Goal: Task Accomplishment & Management: Complete application form

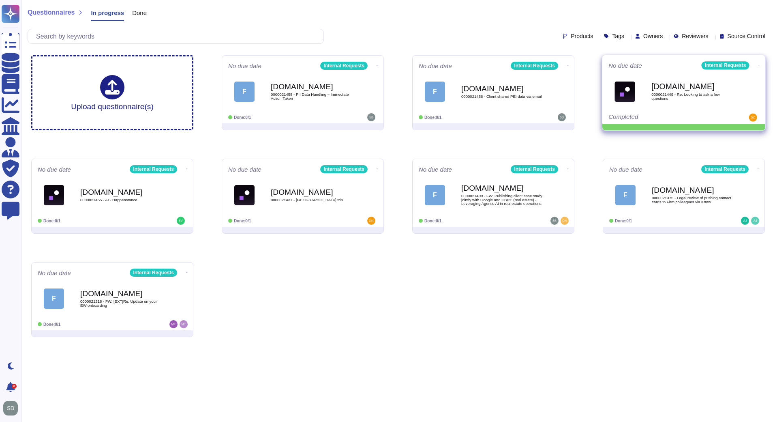
click at [378, 64] on icon at bounding box center [378, 65] width 2 height 2
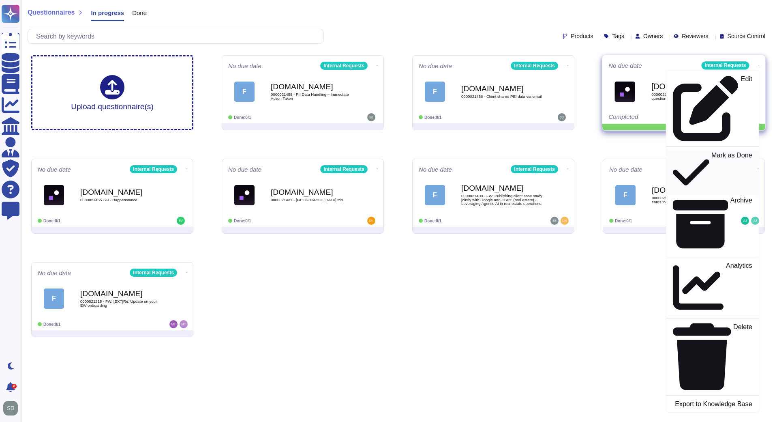
click at [712, 152] on p "Mark as Done" at bounding box center [732, 172] width 41 height 41
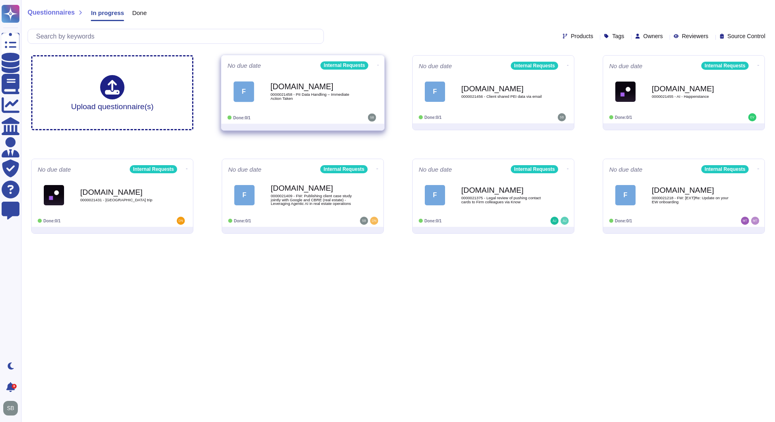
click at [307, 104] on div "[DOMAIN_NAME] 0000021458 - PII Data Handling – Immediate Action Taken" at bounding box center [311, 91] width 82 height 33
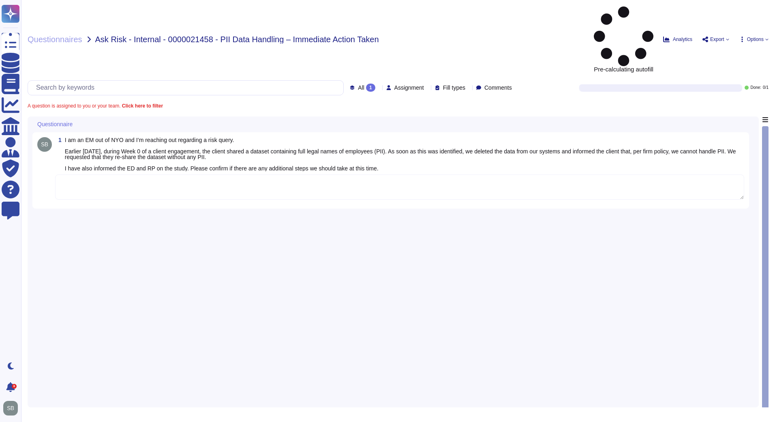
click at [170, 174] on textarea at bounding box center [399, 186] width 689 height 25
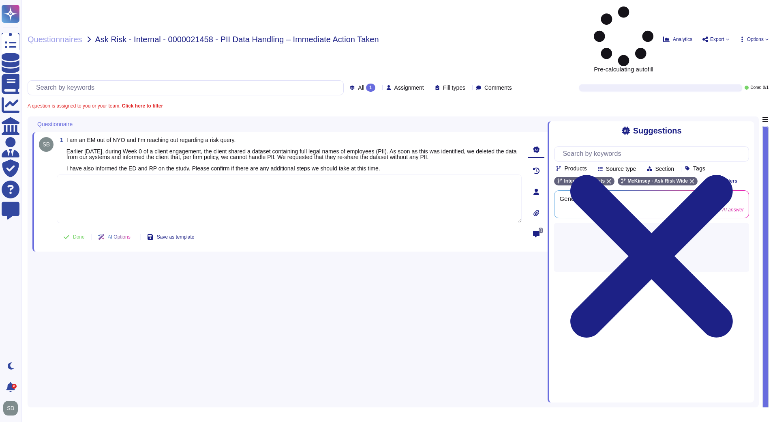
paste textarea "The first step is to ensure you delete any copy of the data that your team rece…"
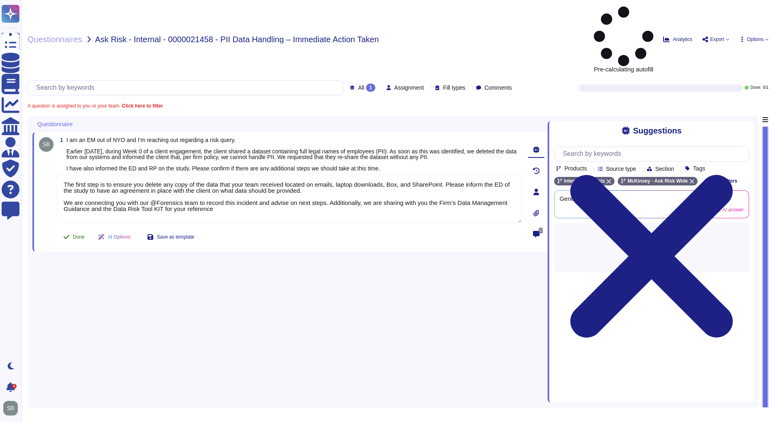
type textarea "The first step is to ensure you delete any copy of the data that your team rece…"
click at [77, 229] on button "Done" at bounding box center [74, 237] width 34 height 16
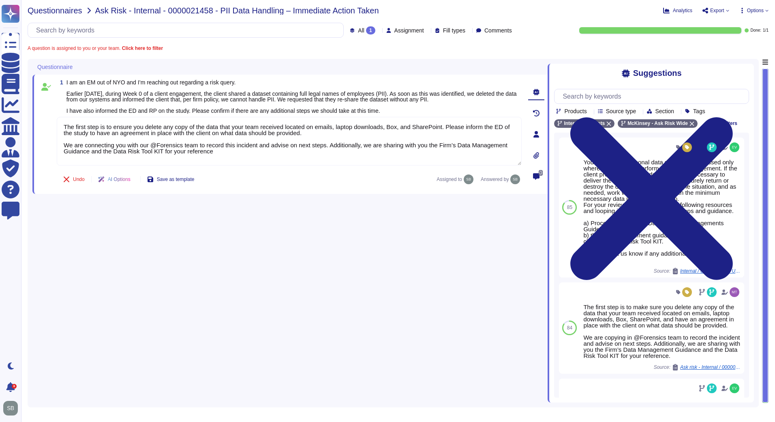
click at [49, 8] on span "Questionnaires" at bounding box center [55, 10] width 55 height 8
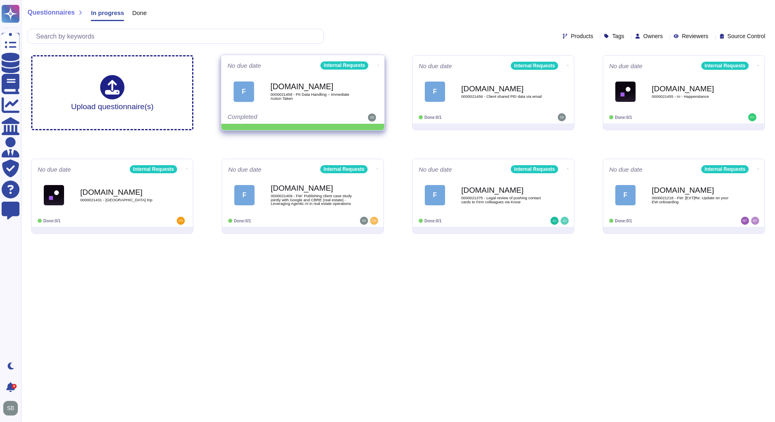
click at [377, 64] on icon at bounding box center [378, 65] width 2 height 2
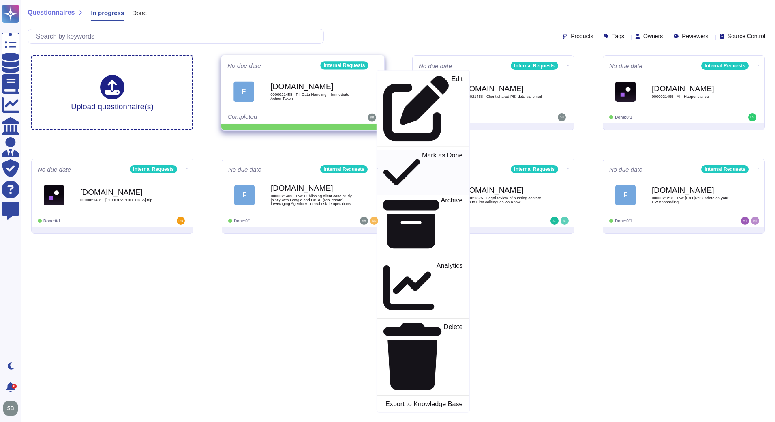
click at [422, 152] on p "Mark as Done" at bounding box center [442, 172] width 41 height 41
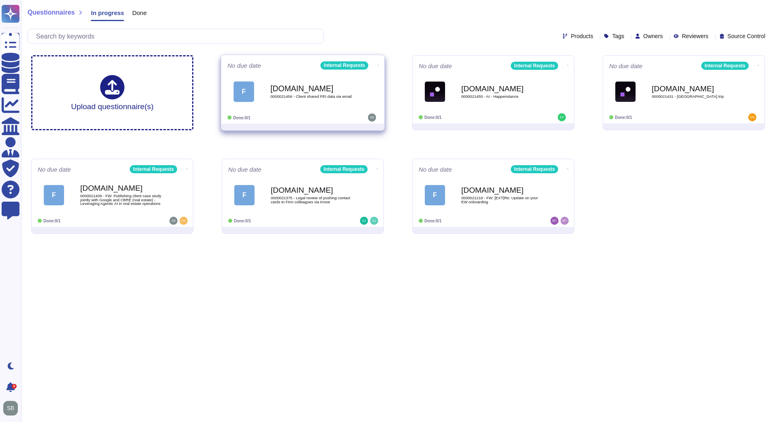
click at [298, 103] on div "[DOMAIN_NAME] 0000021456 - Client shared PEI data via email" at bounding box center [311, 91] width 82 height 33
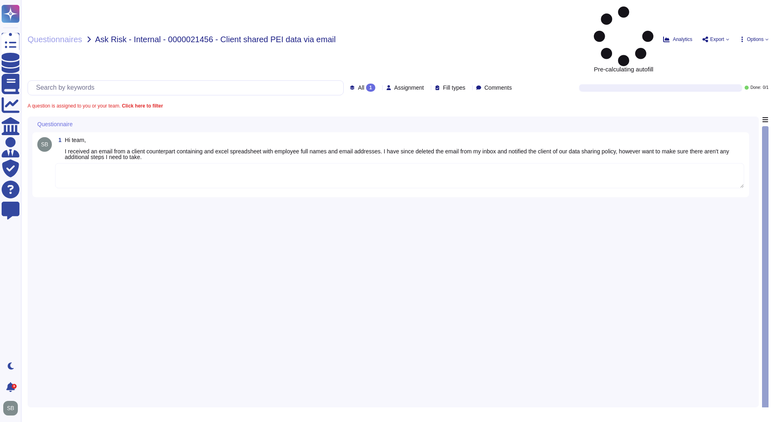
click at [123, 163] on textarea at bounding box center [399, 175] width 689 height 25
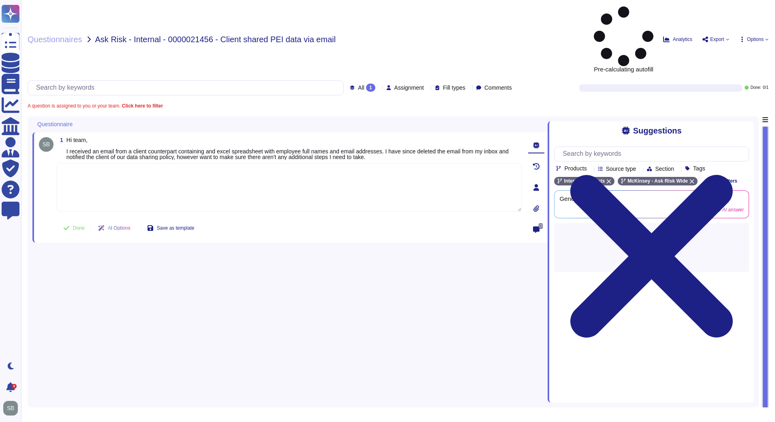
paste textarea "The first step is to ensure you delete any copy of the data that your team rece…"
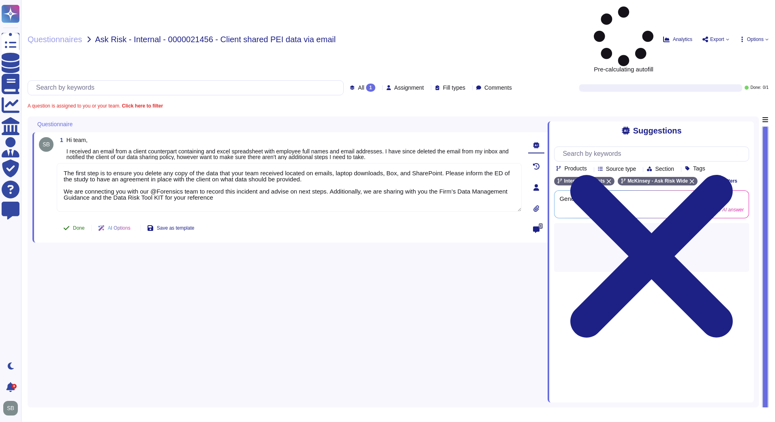
type textarea "The first step is to ensure you delete any copy of the data that your team rece…"
click at [79, 220] on button "Done" at bounding box center [74, 228] width 34 height 16
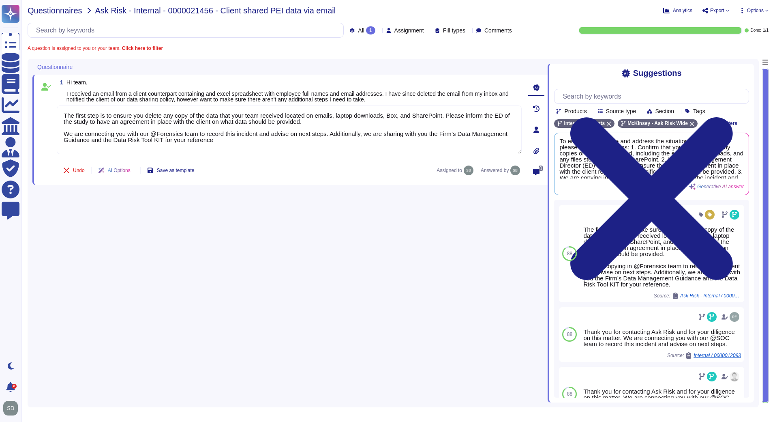
click at [50, 11] on span "Questionnaires" at bounding box center [55, 10] width 55 height 8
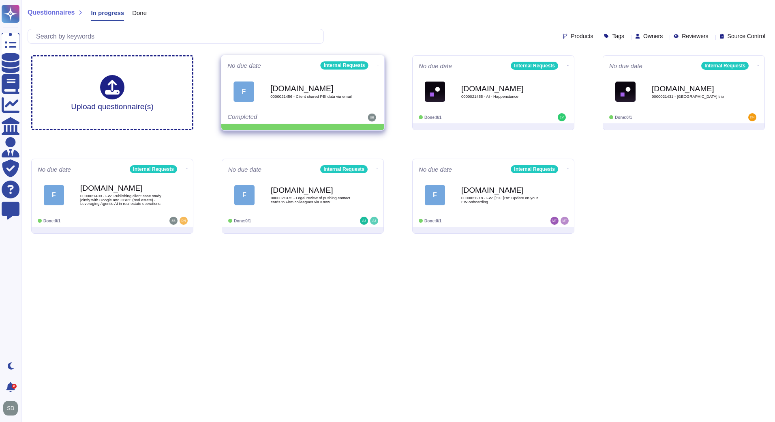
click at [377, 64] on icon at bounding box center [378, 65] width 2 height 2
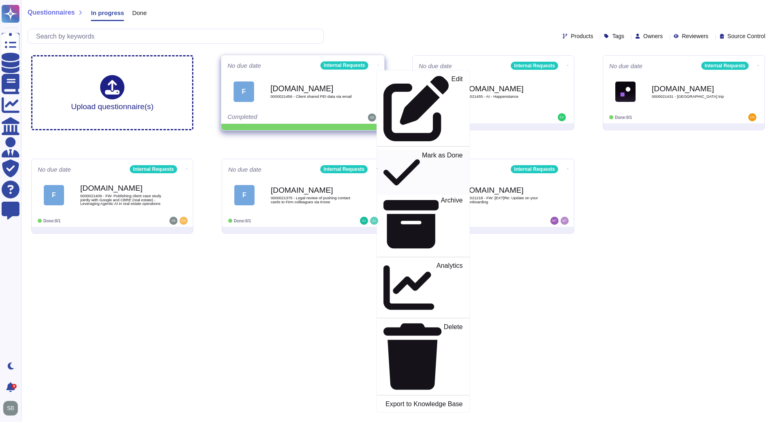
click at [422, 152] on p "Mark as Done" at bounding box center [442, 172] width 41 height 41
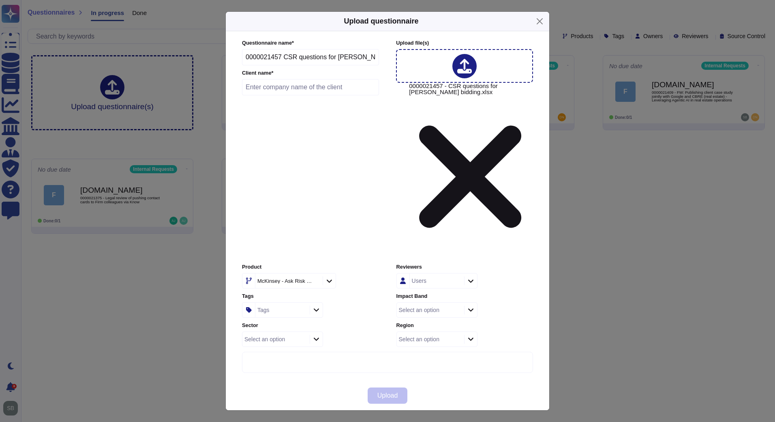
click at [271, 95] on input "text" at bounding box center [310, 87] width 137 height 16
click at [296, 95] on input "text" at bounding box center [310, 87] width 137 height 16
paste input "[PERSON_NAME]"
type input "[PERSON_NAME]"
click at [313, 278] on div "McKinsey - Ask Risk Wide" at bounding box center [284, 280] width 55 height 5
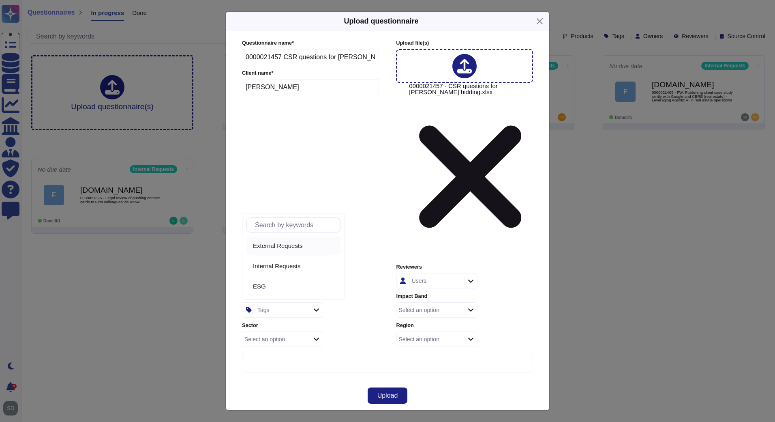
click at [290, 245] on span "External Requests" at bounding box center [278, 245] width 50 height 7
click at [275, 302] on div "Tags" at bounding box center [281, 309] width 52 height 15
type input "esg"
click at [280, 274] on span "ESG" at bounding box center [278, 274] width 13 height 7
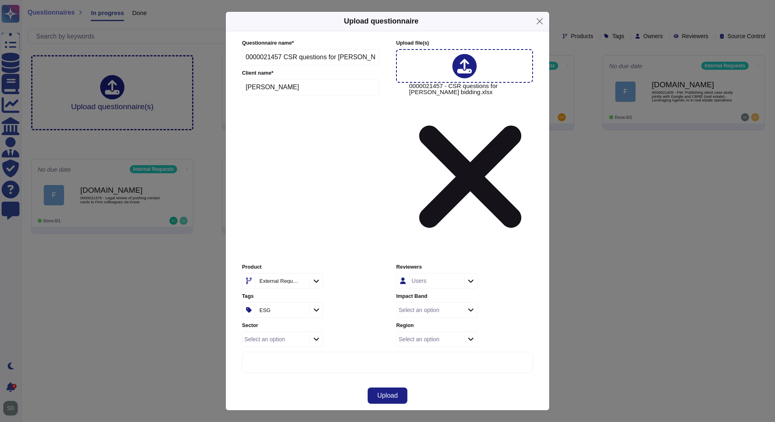
click at [275, 336] on div "Select an option" at bounding box center [264, 339] width 41 height 6
type input "li"
click at [429, 307] on div "Select an option" at bounding box center [419, 310] width 41 height 6
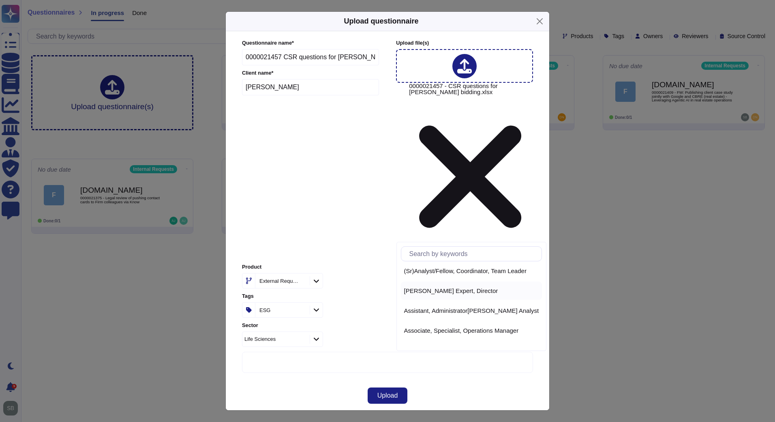
scroll to position [36, 0]
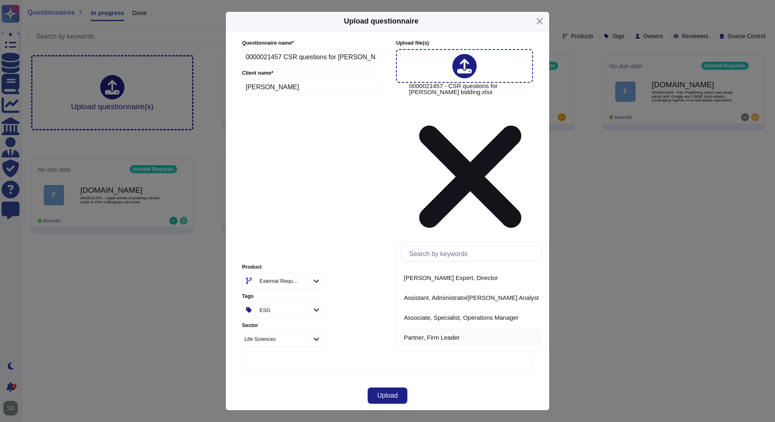
click at [426, 340] on span "Partner, Firm Leader" at bounding box center [432, 337] width 56 height 7
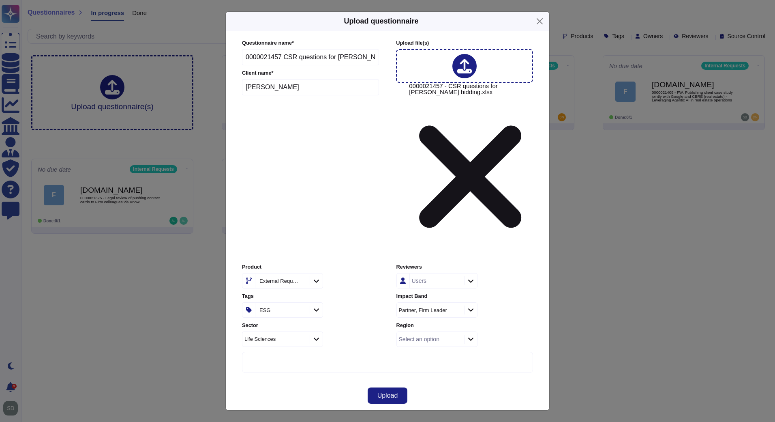
click at [440, 332] on div "Select an option" at bounding box center [429, 339] width 65 height 15
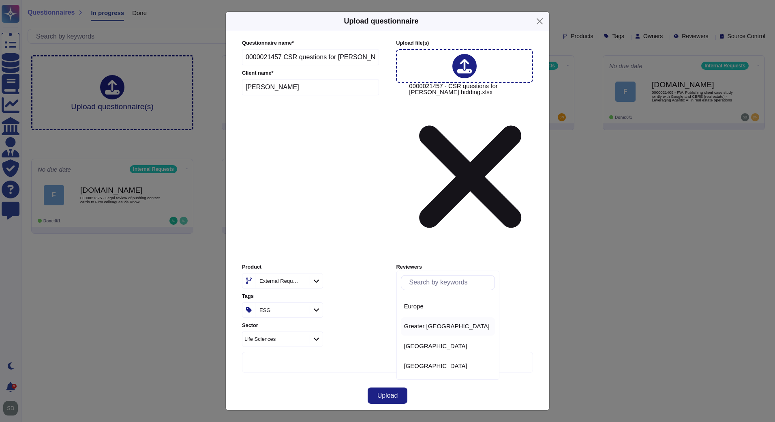
click at [437, 327] on span "Greater [GEOGRAPHIC_DATA]" at bounding box center [447, 325] width 86 height 7
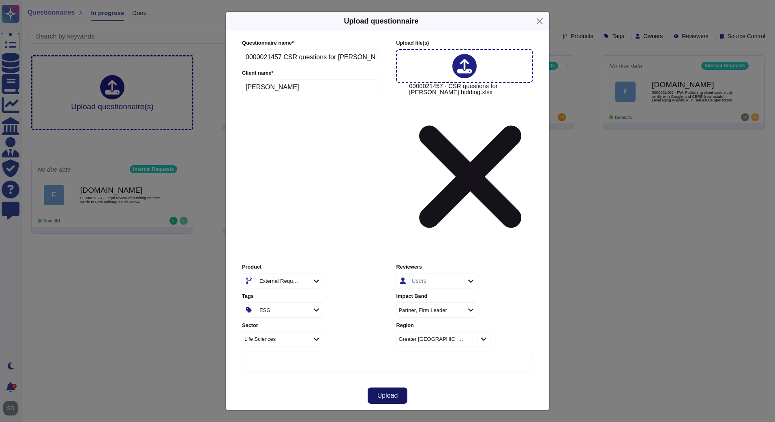
click at [394, 392] on span "Upload" at bounding box center [387, 395] width 21 height 6
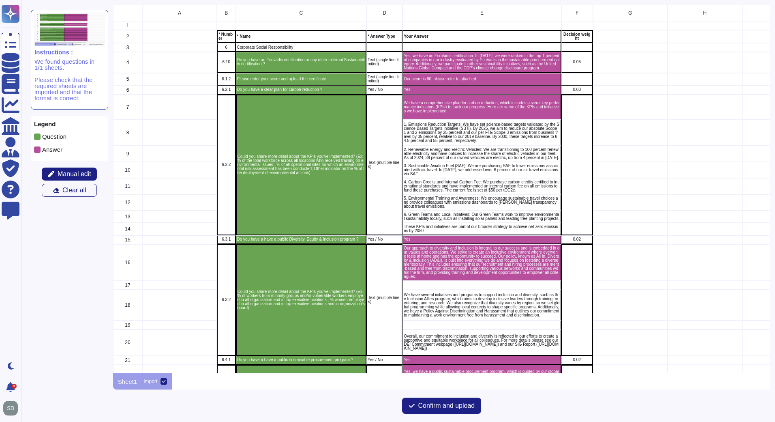
scroll to position [362, 652]
click at [68, 171] on span "Manual edit" at bounding box center [75, 174] width 34 height 6
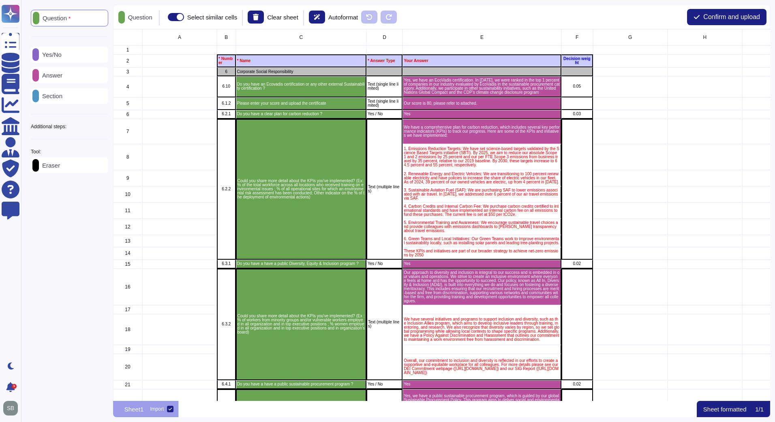
scroll to position [365, 652]
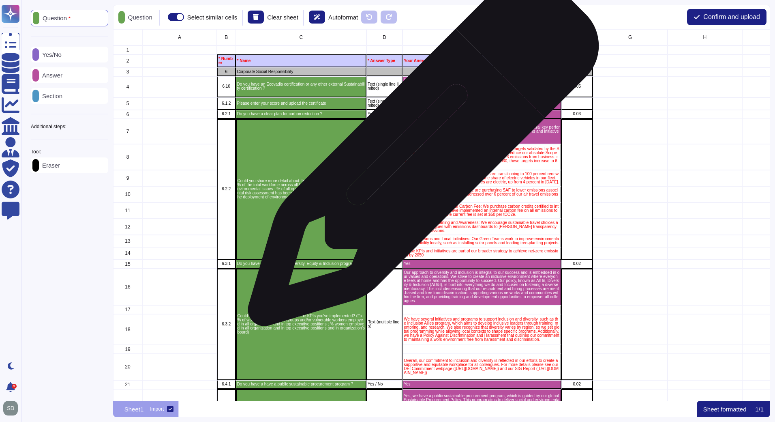
click at [420, 154] on p "1. Emissions Reduction Targets: We have set science-based targets validated by …" at bounding box center [482, 157] width 156 height 20
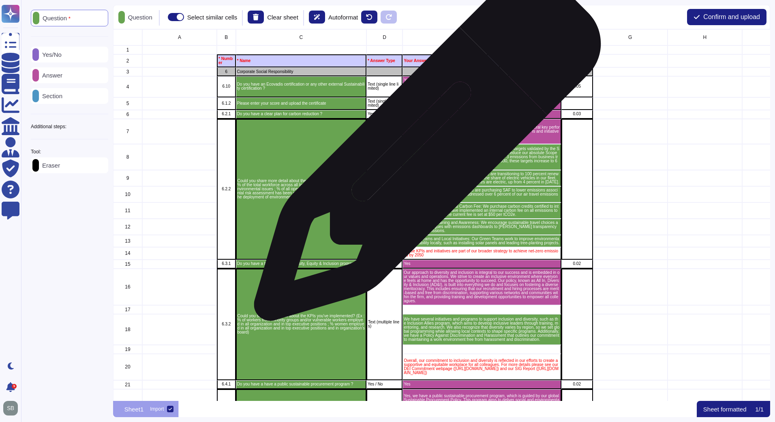
click at [425, 151] on p "1. Emissions Reduction Targets: We have set science-based targets validated by …" at bounding box center [482, 157] width 156 height 20
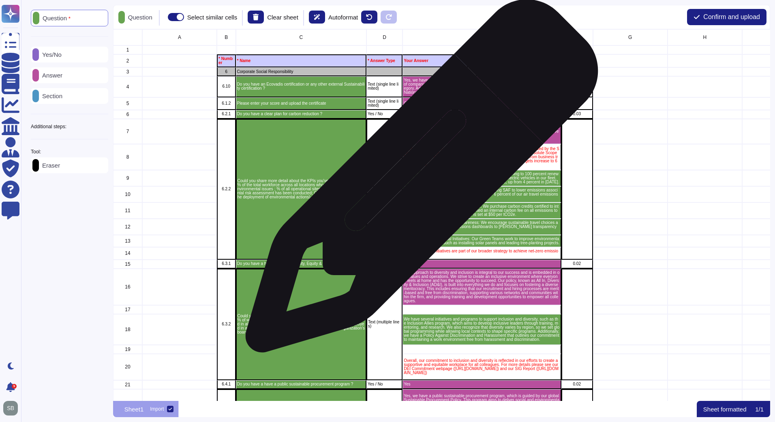
click at [419, 180] on p "2. Renewable Energy and Electric Vehicles: We are transitioning to 100 percent …" at bounding box center [482, 178] width 156 height 12
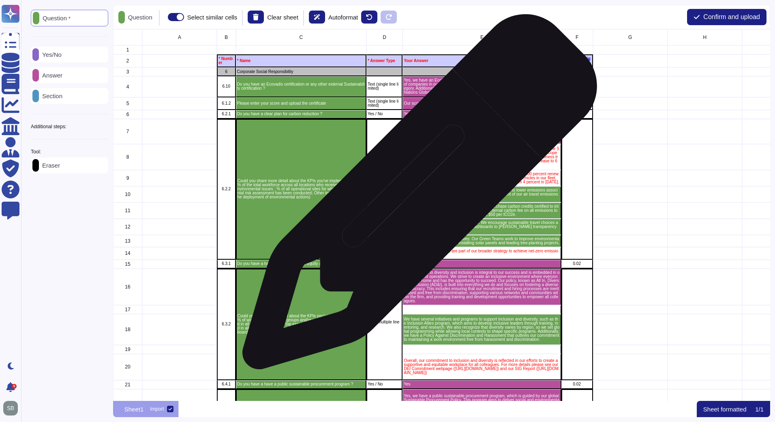
click at [417, 196] on p "3. Sustainable Aviation Fuel (SAF): We are purchasing SAF to lower emissions as…" at bounding box center [482, 194] width 156 height 12
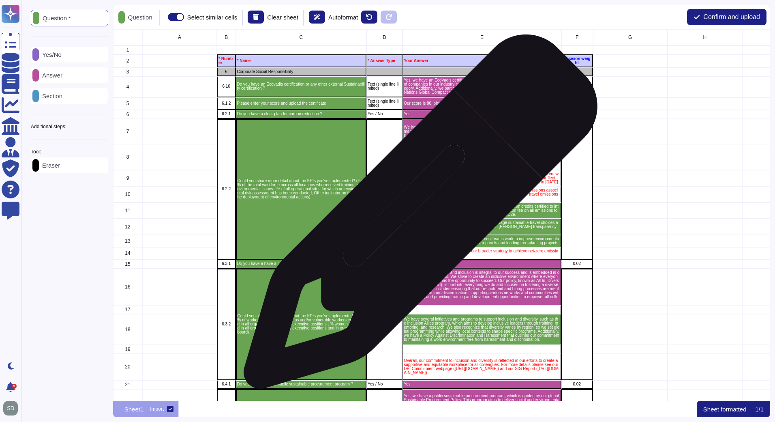
click at [418, 216] on p "4. Carbon Credits and Internal Carbon Fee: We purchase carbon credits certified…" at bounding box center [482, 210] width 156 height 12
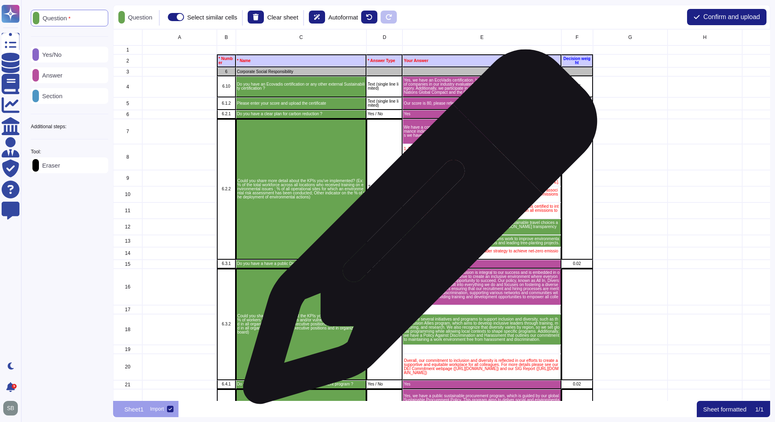
click at [417, 231] on p "5. Environmental Training and Awareness: We encourage sustainable travel choice…" at bounding box center [482, 227] width 156 height 12
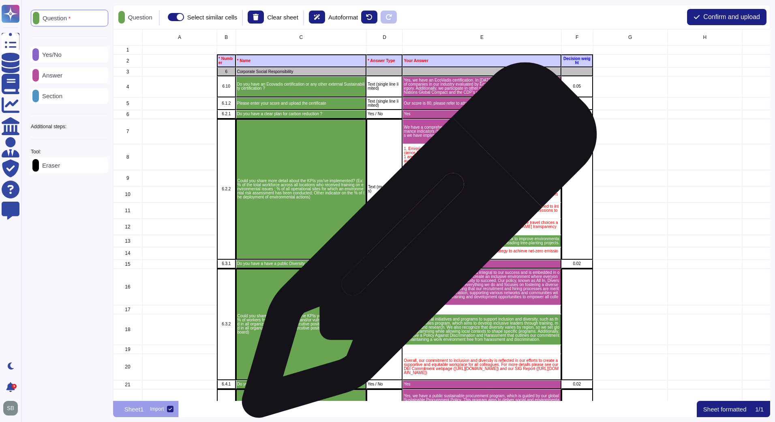
click at [416, 244] on p "6. Green Teams and Local Initiatives: Our Green Teams work to improve environme…" at bounding box center [482, 241] width 156 height 8
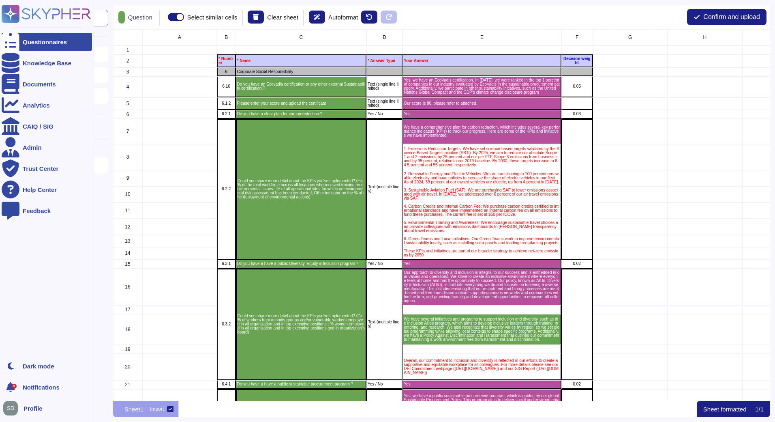
click at [13, 16] on rect at bounding box center [11, 14] width 18 height 18
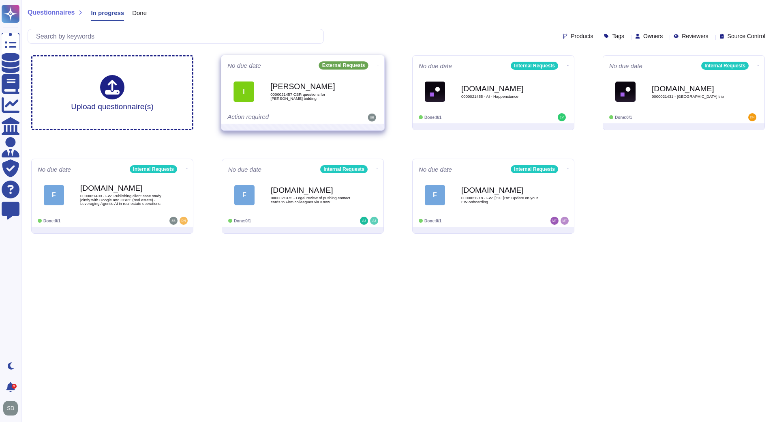
click at [378, 62] on div "No due date External Requests I [PERSON_NAME] 0000021457 CSR questions for [PER…" at bounding box center [302, 89] width 163 height 69
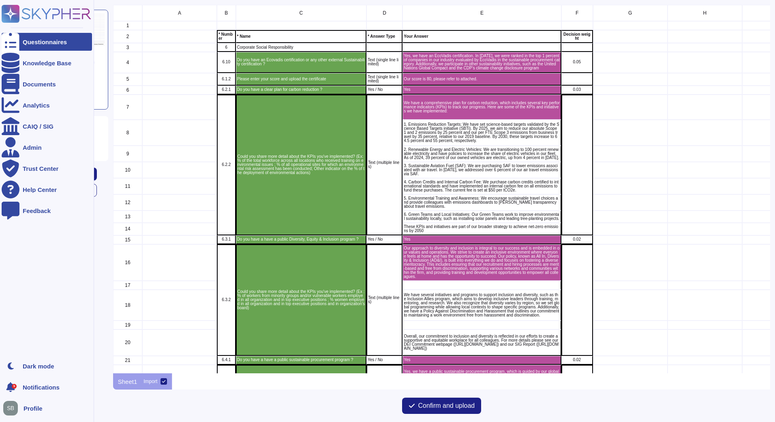
scroll to position [362, 652]
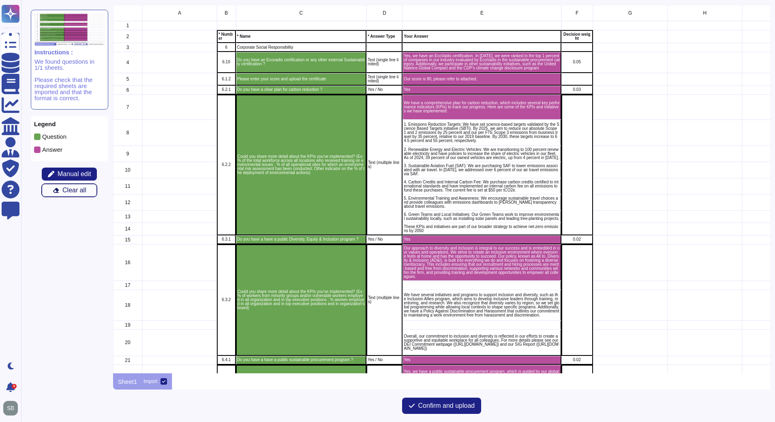
click at [75, 189] on span "Clear all" at bounding box center [74, 190] width 24 height 6
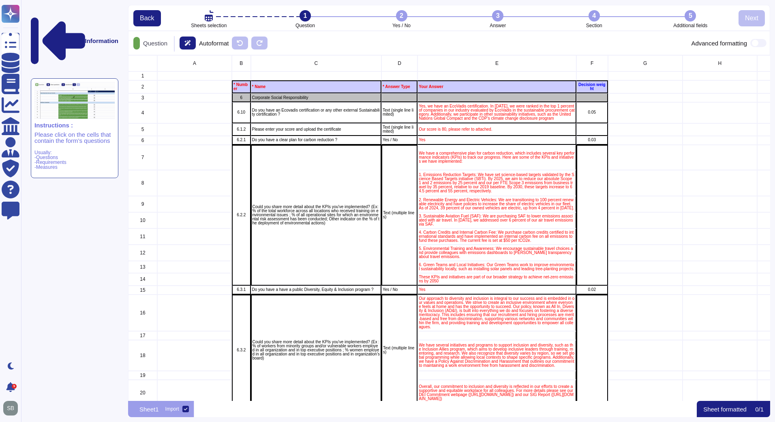
scroll to position [339, 636]
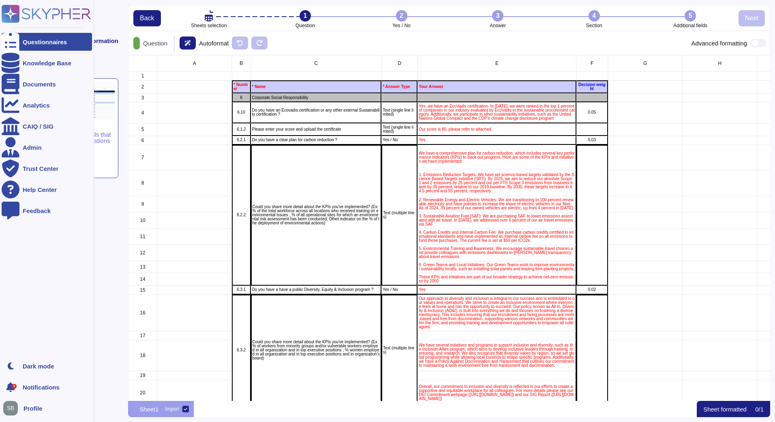
click at [14, 14] on icon at bounding box center [11, 14] width 16 height 16
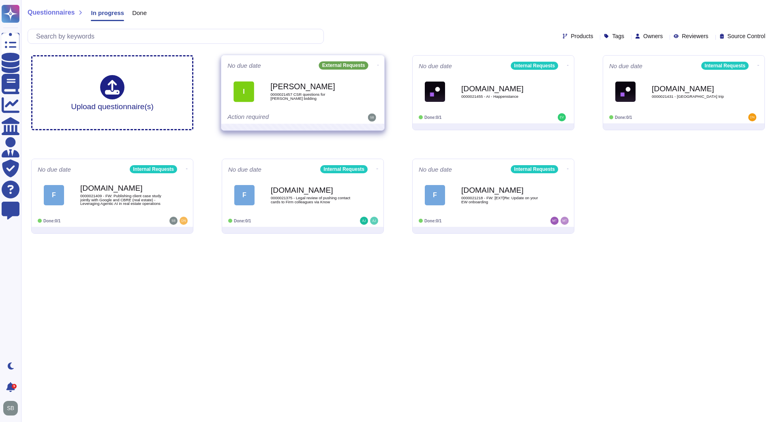
click at [377, 64] on icon at bounding box center [378, 65] width 2 height 2
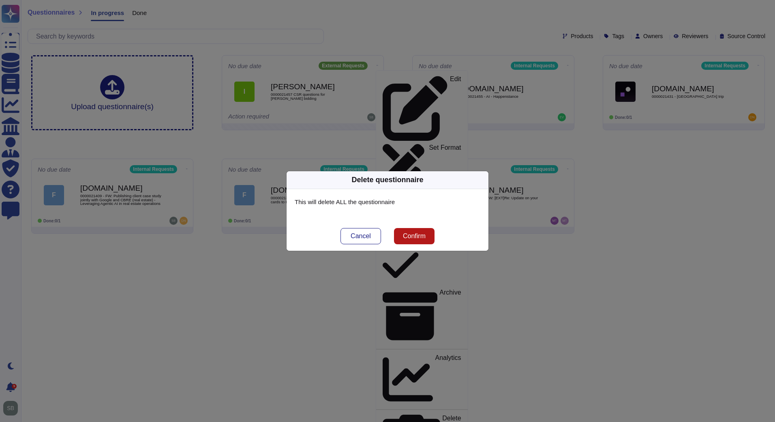
click at [410, 237] on span "Confirm" at bounding box center [414, 236] width 23 height 6
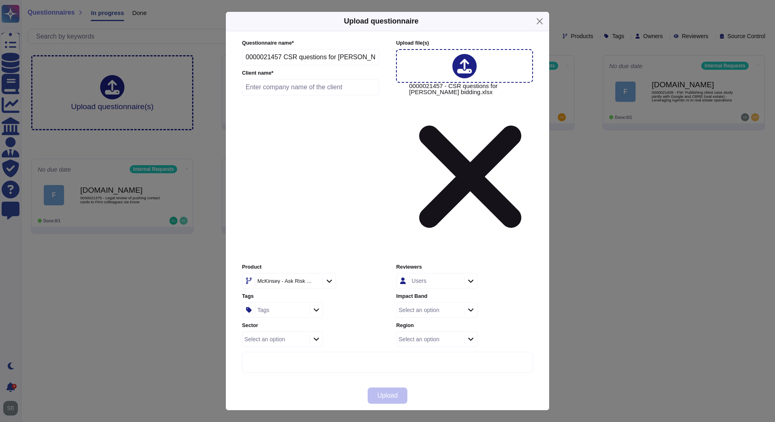
click at [272, 95] on input "text" at bounding box center [310, 87] width 137 height 16
paste input "[PERSON_NAME]"
type input "[PERSON_NAME]"
click at [285, 273] on div "McKinsey - Ask Risk Wide" at bounding box center [287, 280] width 65 height 15
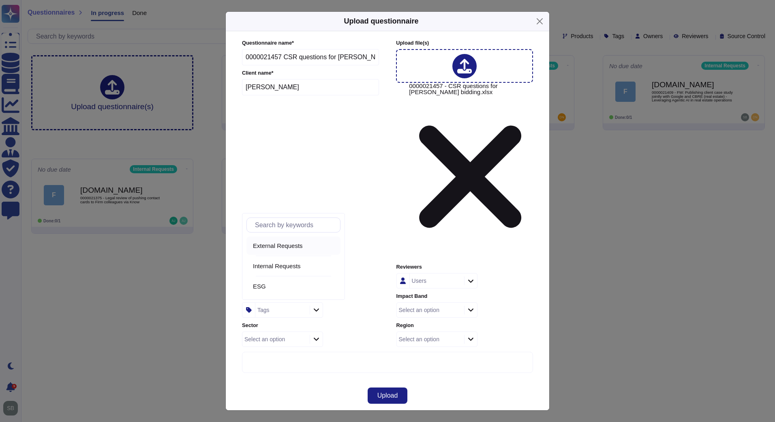
click at [277, 245] on span "External Requests" at bounding box center [278, 245] width 50 height 7
click at [283, 302] on div "Tags" at bounding box center [281, 309] width 52 height 15
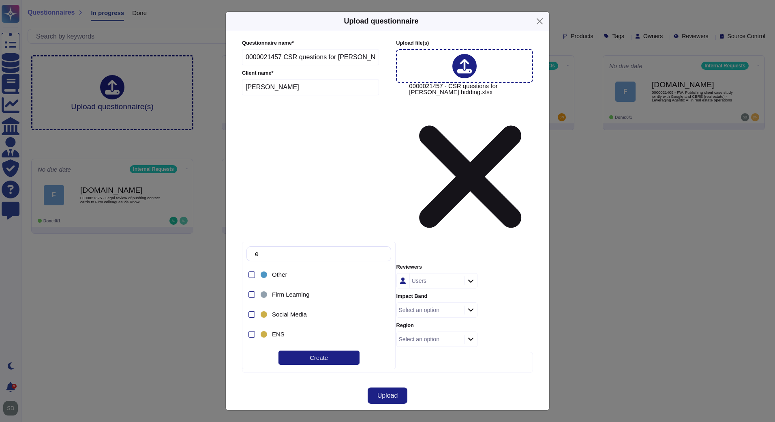
type input "esg"
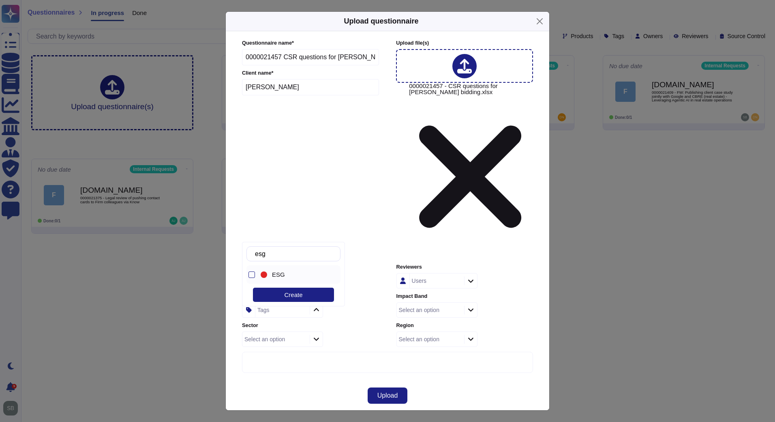
drag, startPoint x: 277, startPoint y: 274, endPoint x: 304, endPoint y: 271, distance: 27.7
click at [277, 274] on span "ESG" at bounding box center [278, 274] width 13 height 7
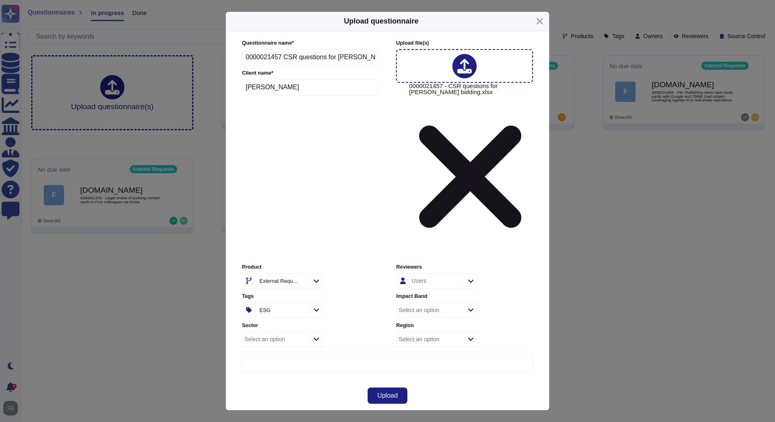
click at [281, 336] on div "Select an option" at bounding box center [264, 339] width 41 height 6
type input "li"
click at [450, 302] on div "Select an option" at bounding box center [429, 309] width 65 height 15
type input "pa"
click at [426, 274] on span "Partner, Firm Leader" at bounding box center [432, 274] width 56 height 7
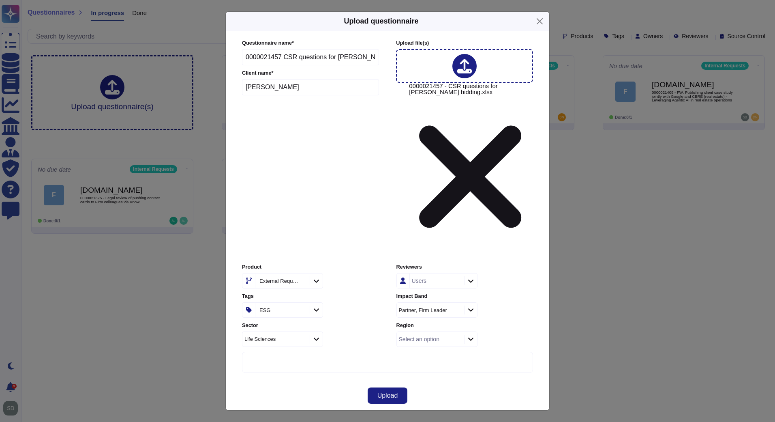
click at [433, 336] on div "Select an option" at bounding box center [419, 339] width 41 height 6
click at [427, 359] on span "Greater [GEOGRAPHIC_DATA]" at bounding box center [447, 362] width 86 height 7
click at [393, 392] on span "Upload" at bounding box center [387, 395] width 21 height 6
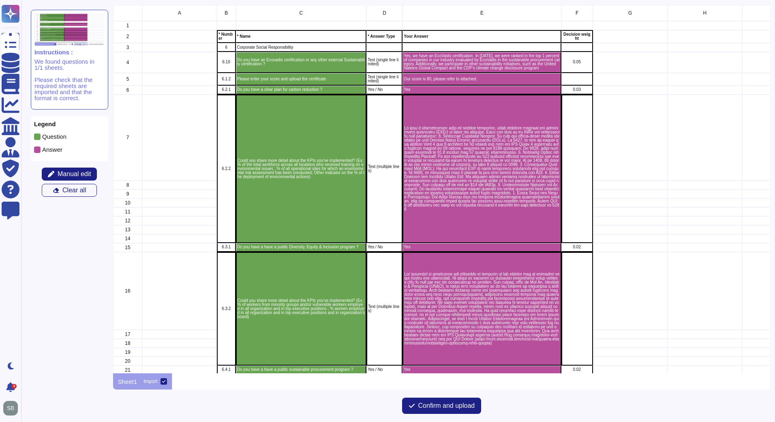
scroll to position [362, 652]
click at [74, 174] on span "Manual edit" at bounding box center [75, 174] width 34 height 6
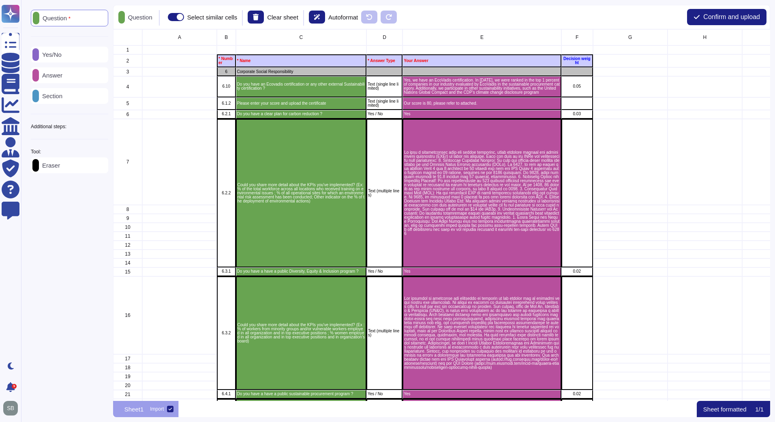
scroll to position [365, 652]
click at [59, 75] on p "Answer" at bounding box center [51, 75] width 24 height 6
click at [60, 96] on p "Section" at bounding box center [51, 96] width 24 height 6
click at [108, 127] on icon at bounding box center [108, 127] width 0 height 0
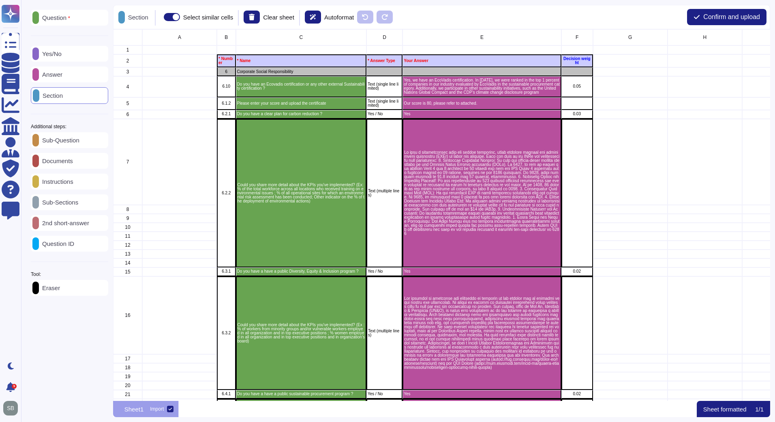
click at [75, 141] on p "Sub-Question" at bounding box center [59, 140] width 41 height 6
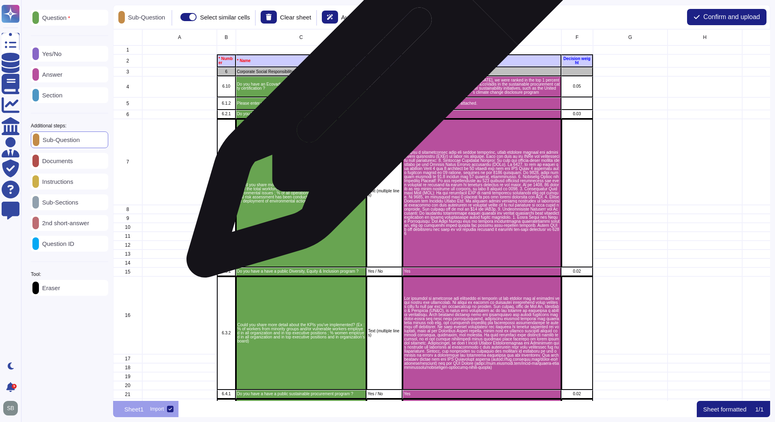
click at [380, 86] on p "Text (single line limited)" at bounding box center [384, 86] width 33 height 8
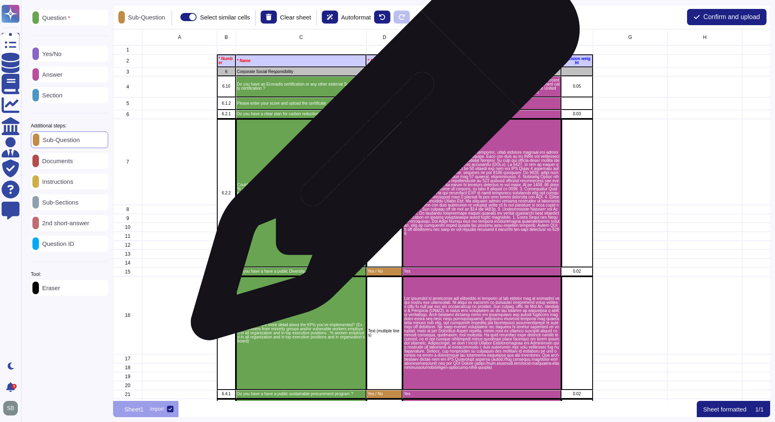
click at [382, 150] on div "Text (multiple lines)" at bounding box center [385, 193] width 36 height 148
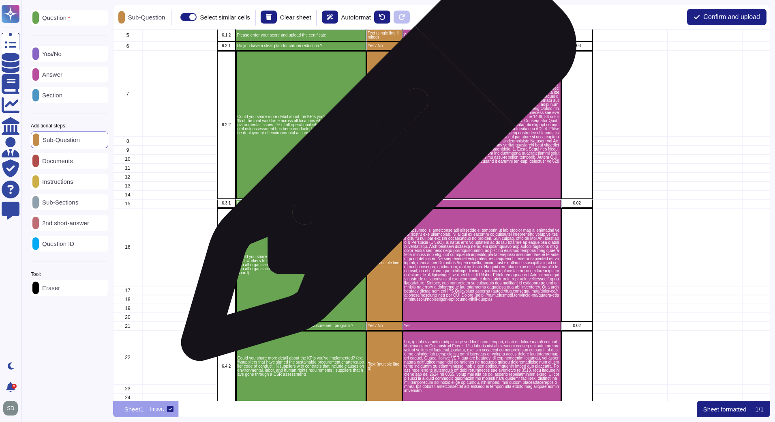
scroll to position [0, 0]
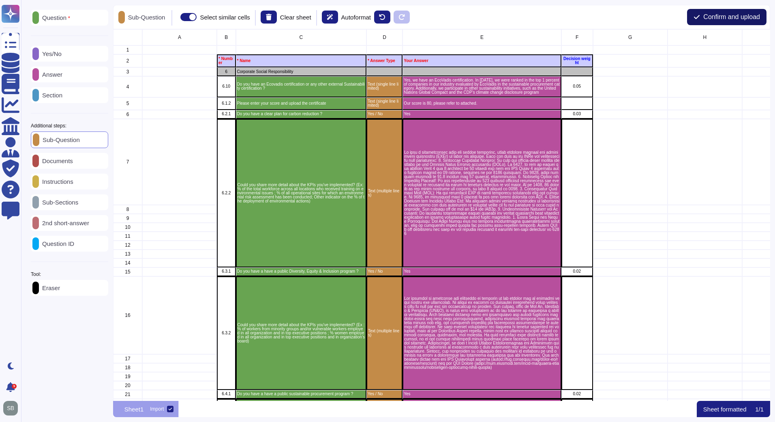
click at [724, 15] on span "Confirm and upload" at bounding box center [731, 17] width 57 height 6
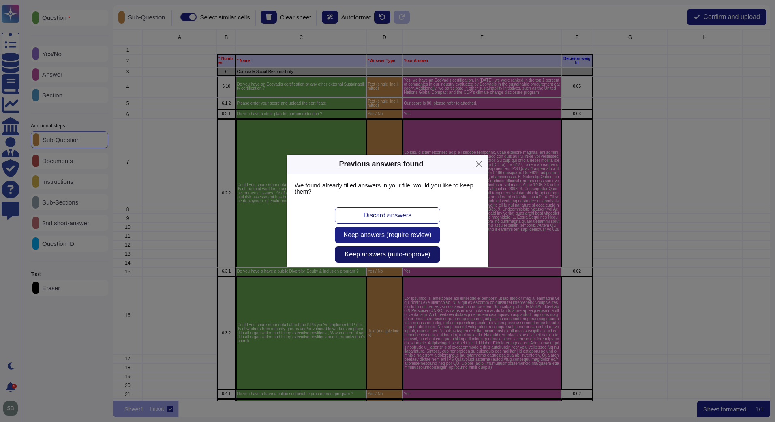
click at [379, 257] on span "Keep answers (auto-approve)" at bounding box center [388, 254] width 86 height 6
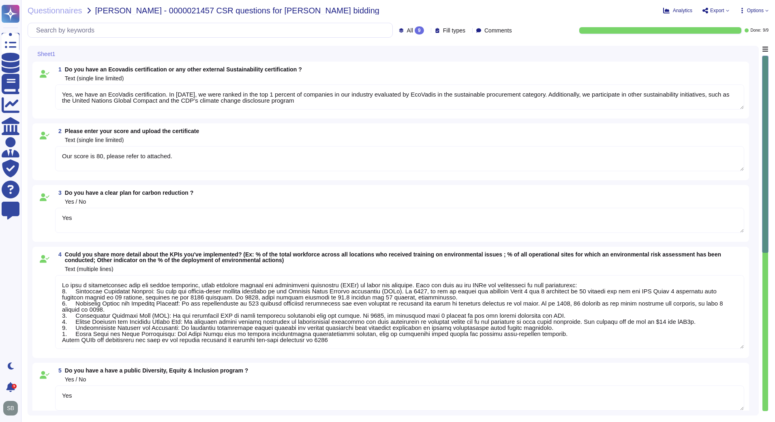
type textarea "Yes, we have an EcoVadis certification. In [DATE], we were ranked in the top 1 …"
type textarea "Our score is 80, please refer to attached."
type textarea "Yes"
type textarea "We have a comprehensive plan for carbon reduction, which includes several key p…"
type textarea "Yes"
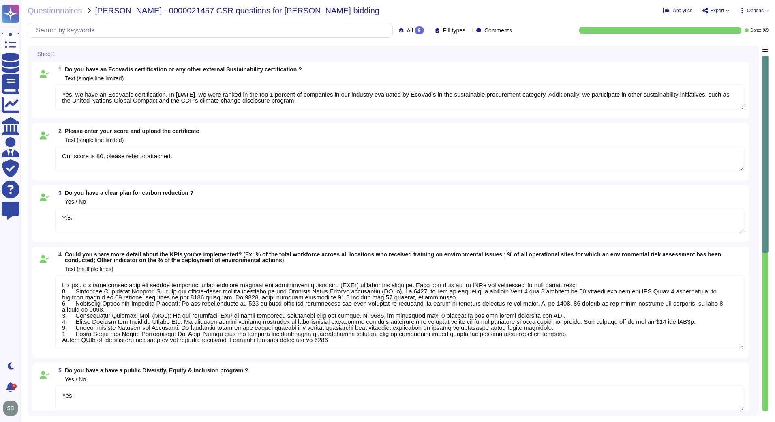
type textarea "Our approach to diversity and inclusion is integral to our success and is embed…"
type textarea "Yes"
type textarea "Yes, we have a public sustainable procurement program, which is guided by our g…"
click at [56, 12] on span "Questionnaires" at bounding box center [55, 10] width 55 height 8
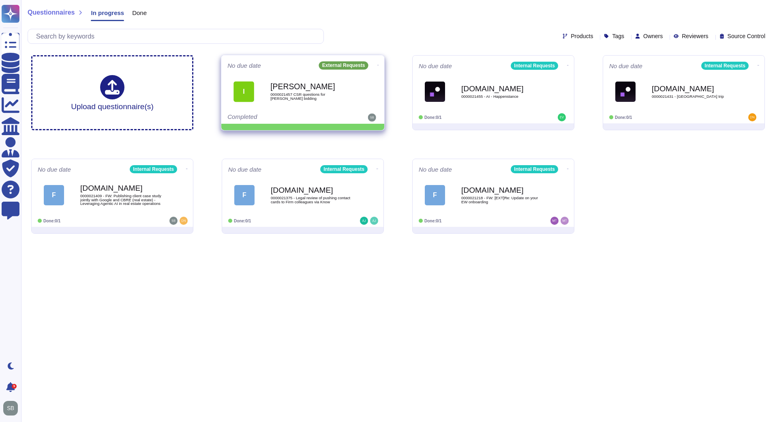
click at [377, 64] on icon at bounding box center [378, 65] width 2 height 2
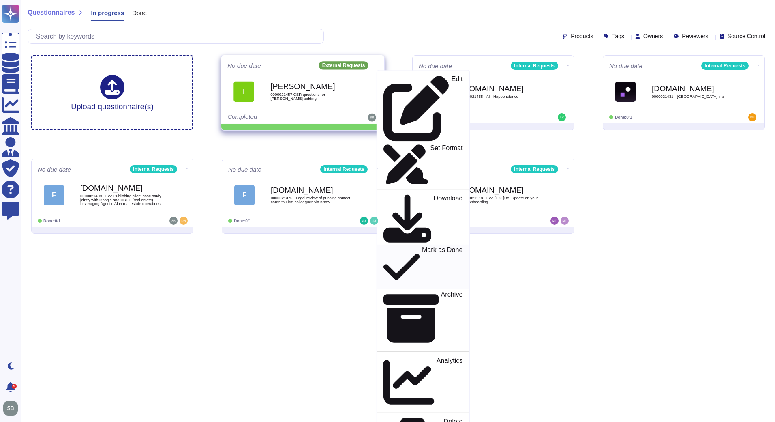
click at [422, 246] on p "Mark as Done" at bounding box center [442, 266] width 41 height 41
